Goal: Answer question/provide support: Share knowledge or assist other users

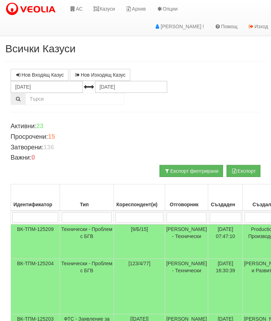
click at [111, 7] on link "Казуси" at bounding box center [104, 9] width 32 height 18
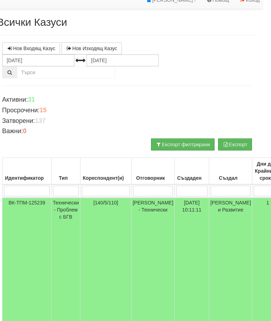
scroll to position [26, 0]
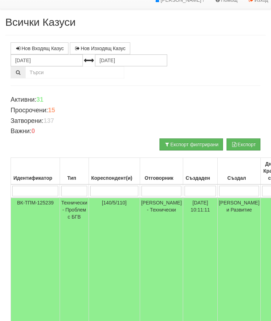
click at [80, 207] on td "Технически - Проблем с БГВ" at bounding box center [74, 264] width 29 height 133
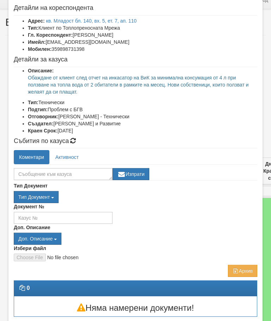
scroll to position [37, 0]
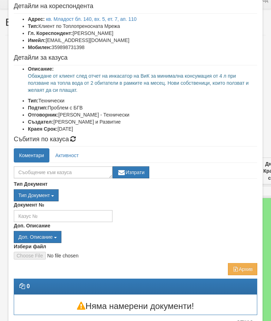
click at [244, 321] on button "Отказ" at bounding box center [244, 322] width 25 height 11
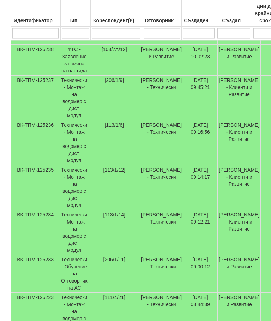
scroll to position [313, 0]
click at [125, 293] on td "[111/4/21]" at bounding box center [114, 315] width 51 height 45
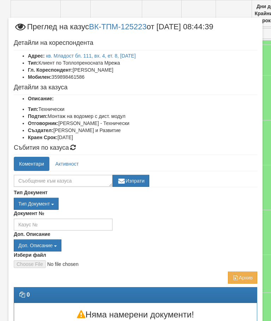
click at [248, 321] on button "Отказ" at bounding box center [244, 324] width 25 height 11
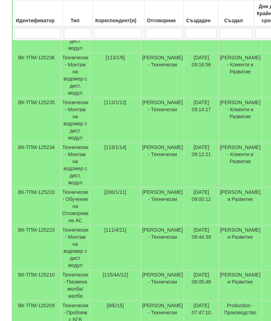
scroll to position [380, 0]
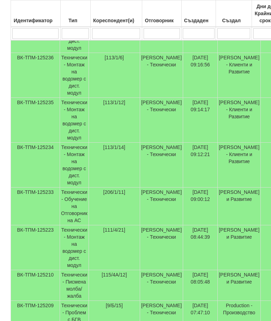
click at [83, 270] on td "Технически - Писмена молба/жалба" at bounding box center [74, 285] width 29 height 31
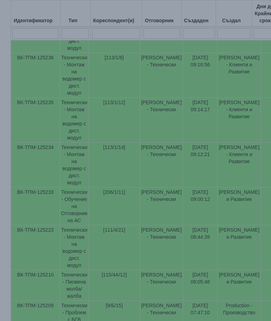
select select "10"
select select "1"
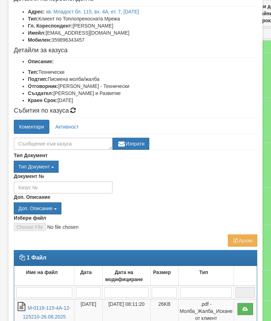
scroll to position [45, 0]
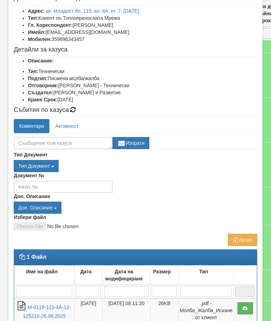
click at [202, 172] on div "Документ №" at bounding box center [135, 182] width 254 height 21
click at [42, 314] on link "М-0118-115-4А-12-125210-26.08.2025" at bounding box center [47, 311] width 48 height 14
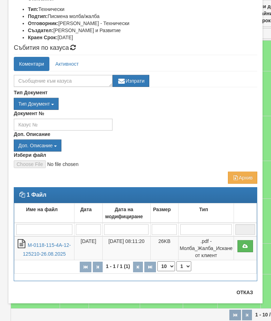
scroll to position [107, 0]
click at [245, 292] on button "Отказ" at bounding box center [244, 292] width 25 height 11
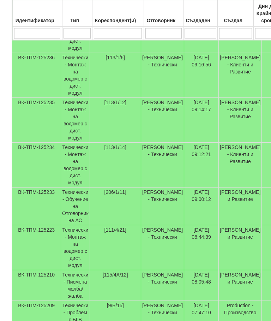
scroll to position [380, 0]
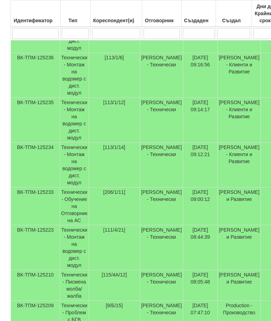
click at [118, 270] on td "[115/4А/12]" at bounding box center [114, 285] width 51 height 31
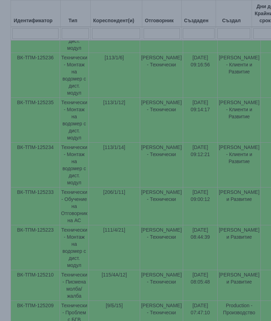
select select "10"
select select "1"
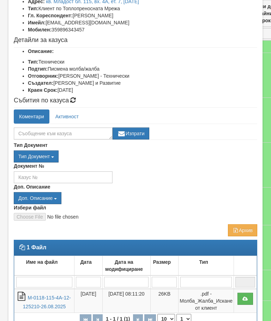
scroll to position [55, 0]
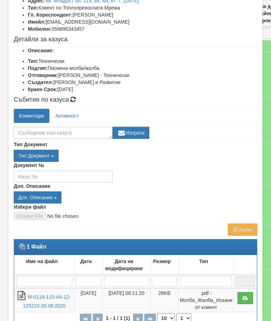
click at [46, 297] on link "М-0118-115-4А-12-125210-26.08.2025" at bounding box center [47, 301] width 48 height 14
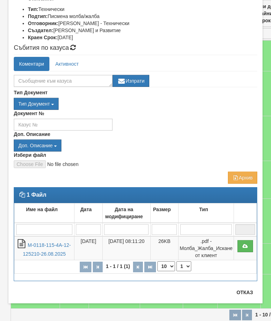
scroll to position [107, 0]
click at [255, 291] on button "Отказ" at bounding box center [244, 292] width 25 height 11
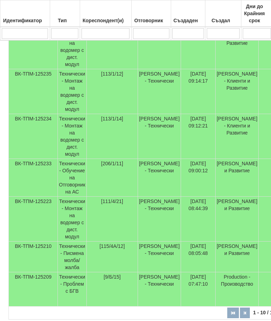
scroll to position [409, 0]
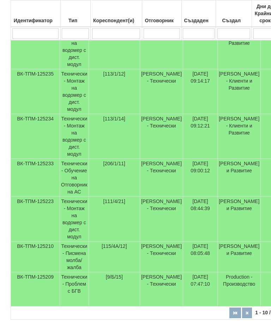
click at [72, 272] on td "Технически - Проблем с БГВ" at bounding box center [74, 289] width 29 height 34
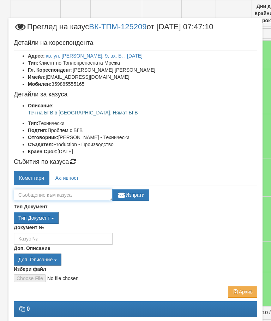
click at [34, 190] on textarea at bounding box center [63, 195] width 99 height 12
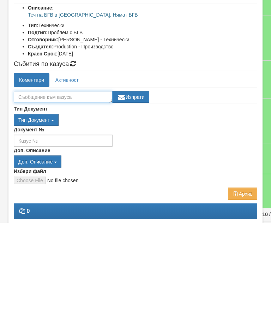
type textarea "С"
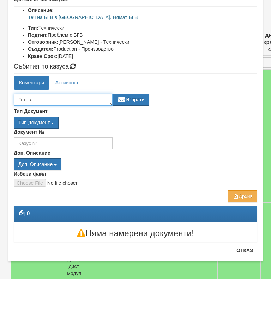
scroll to position [53, 0]
type textarea "Готов"
click at [134, 136] on button "Изпрати" at bounding box center [131, 142] width 37 height 12
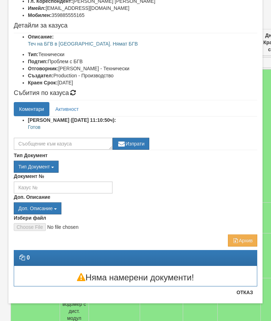
scroll to position [69, 0]
click at [247, 292] on button "Отказ" at bounding box center [244, 292] width 25 height 11
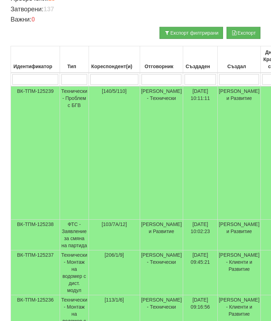
scroll to position [150, 0]
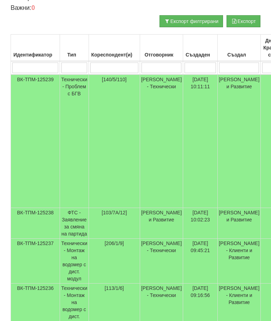
click at [74, 90] on td "Технически - Проблем с БГВ" at bounding box center [74, 141] width 29 height 133
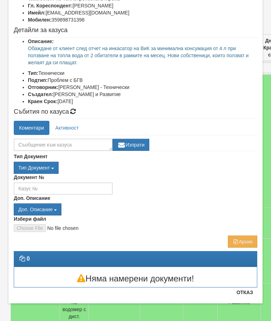
scroll to position [64, 0]
click at [249, 291] on button "Отказ" at bounding box center [244, 292] width 25 height 11
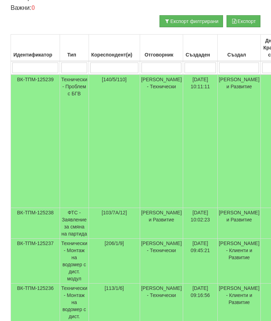
scroll to position [0, 0]
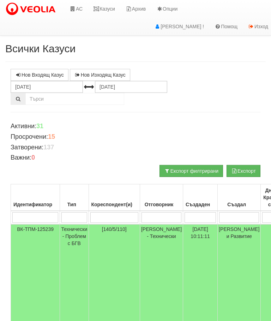
click at [106, 10] on link "Казуси" at bounding box center [104, 9] width 32 height 18
